Goal: Transaction & Acquisition: Purchase product/service

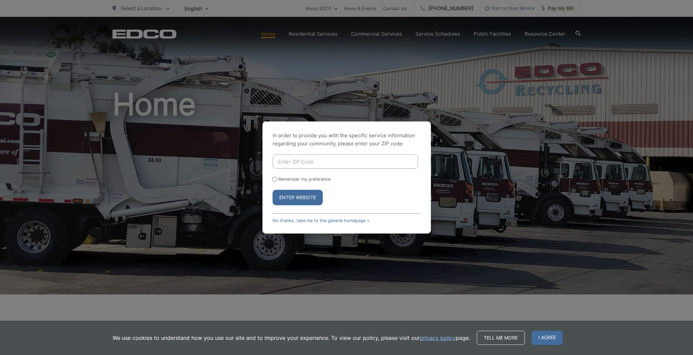
click at [355, 160] on input "Enter ZIP Code" at bounding box center [345, 162] width 146 height 14
type input "92081"
click at [297, 198] on button "Enter Website" at bounding box center [297, 197] width 50 height 15
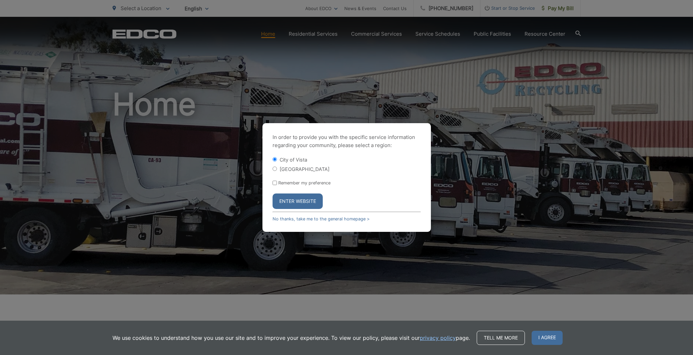
click at [299, 203] on button "Enter Website" at bounding box center [297, 201] width 50 height 15
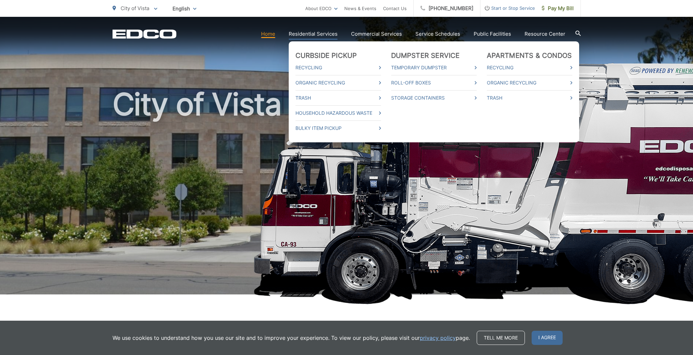
click at [450, 34] on link "Service Schedules" at bounding box center [437, 34] width 45 height 8
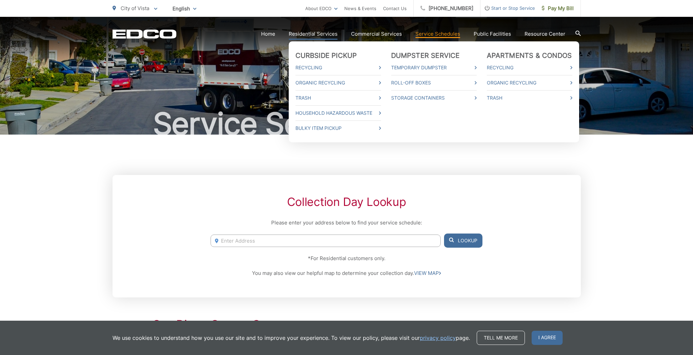
click at [332, 34] on link "Residential Services" at bounding box center [313, 34] width 49 height 8
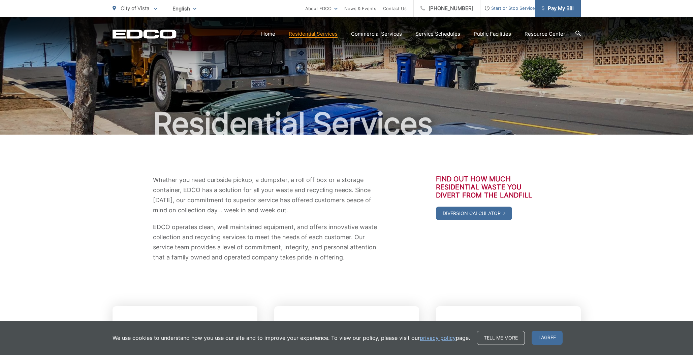
click at [553, 9] on span "Pay My Bill" at bounding box center [558, 8] width 32 height 8
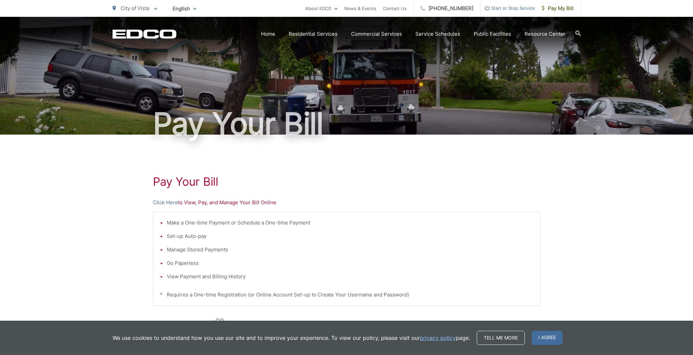
click at [204, 203] on p "Click Here to View, Pay, and Manage Your Bill Online" at bounding box center [346, 203] width 387 height 8
click at [167, 201] on link "Click Here" at bounding box center [165, 203] width 25 height 8
